Goal: Information Seeking & Learning: Learn about a topic

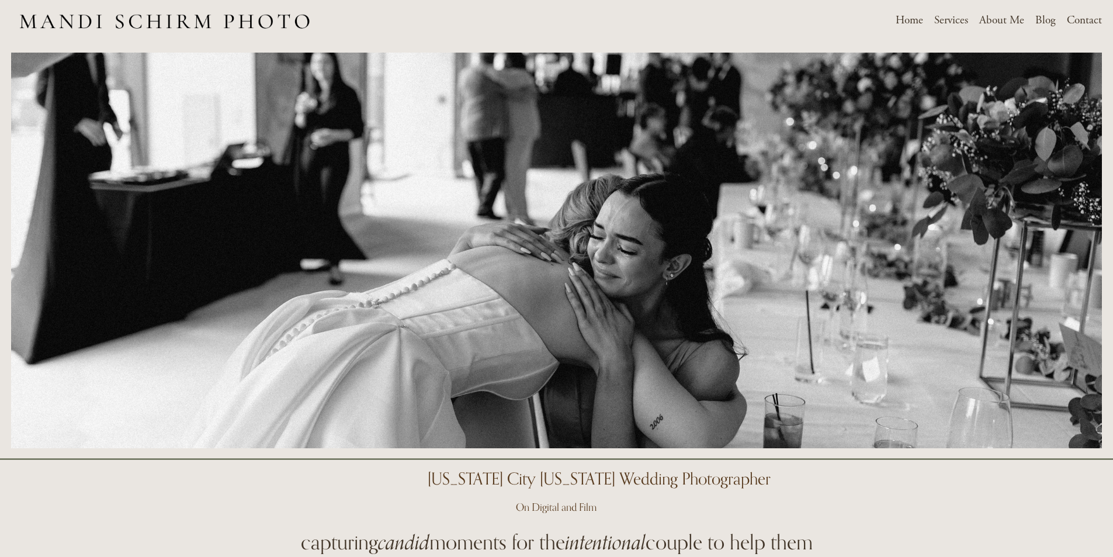
click at [964, 19] on span "Services" at bounding box center [951, 21] width 34 height 18
click at [0, 0] on div "Weddings Motherhood & Maternity" at bounding box center [0, 0] width 0 height 0
click at [0, 0] on span "Weddings" at bounding box center [0, 0] width 0 height 0
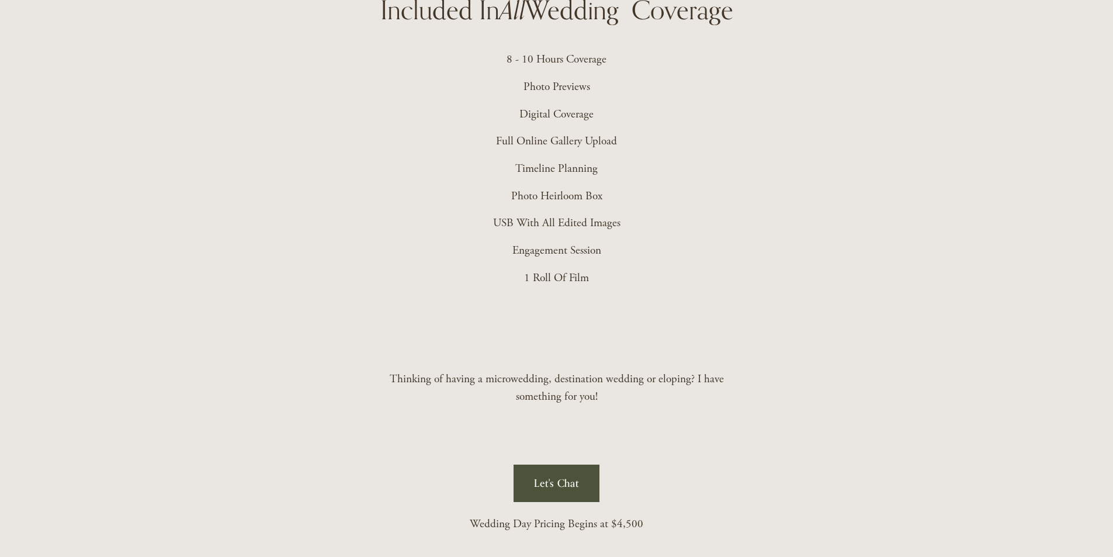
scroll to position [2922, 0]
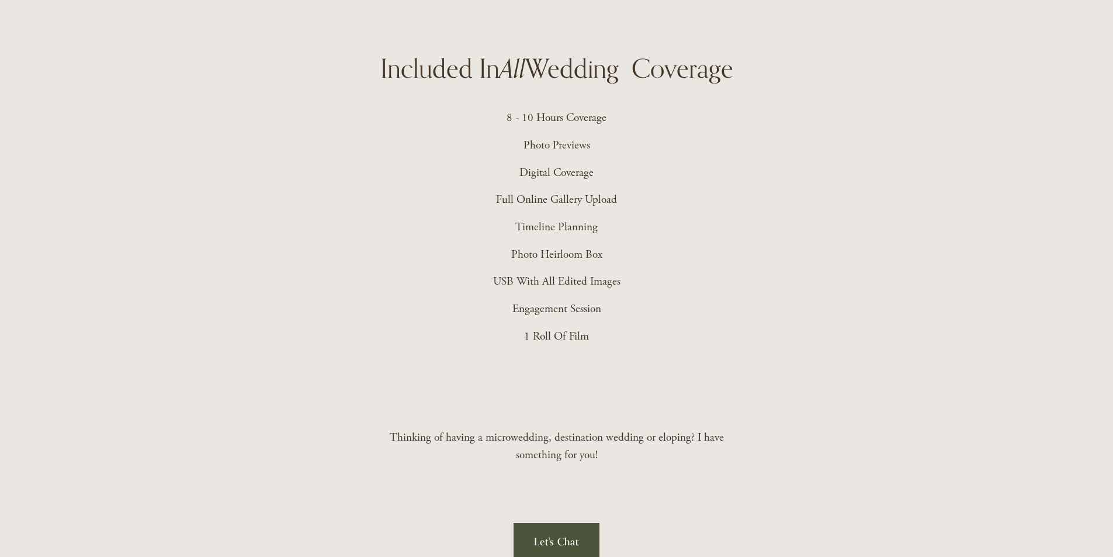
click at [507, 118] on p "8 - 10 Hours Coverage" at bounding box center [556, 118] width 347 height 18
click at [510, 118] on p "8 - 10 Hours Coverage" at bounding box center [556, 118] width 347 height 18
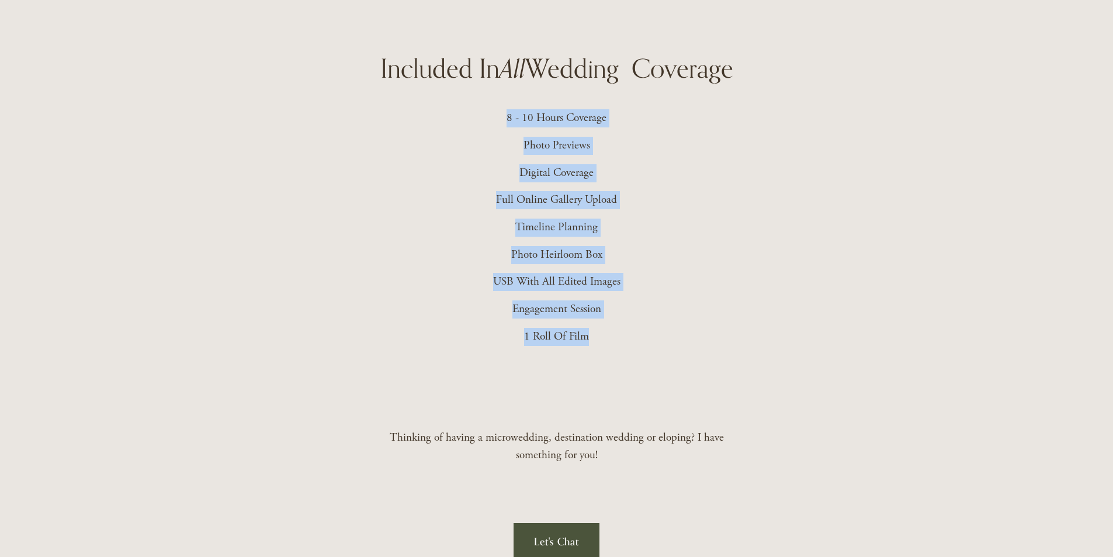
drag, startPoint x: 509, startPoint y: 119, endPoint x: 609, endPoint y: 338, distance: 241.1
click at [609, 338] on div "8 - 10 Hours Coverage Photo Previews Digital Coverage Full Online Gallery Uploa…" at bounding box center [556, 227] width 347 height 236
copy div "8 - 10 Hours Coverage Photo Previews Digital Coverage Full Online Gallery Uploa…"
